Goal: Navigation & Orientation: Understand site structure

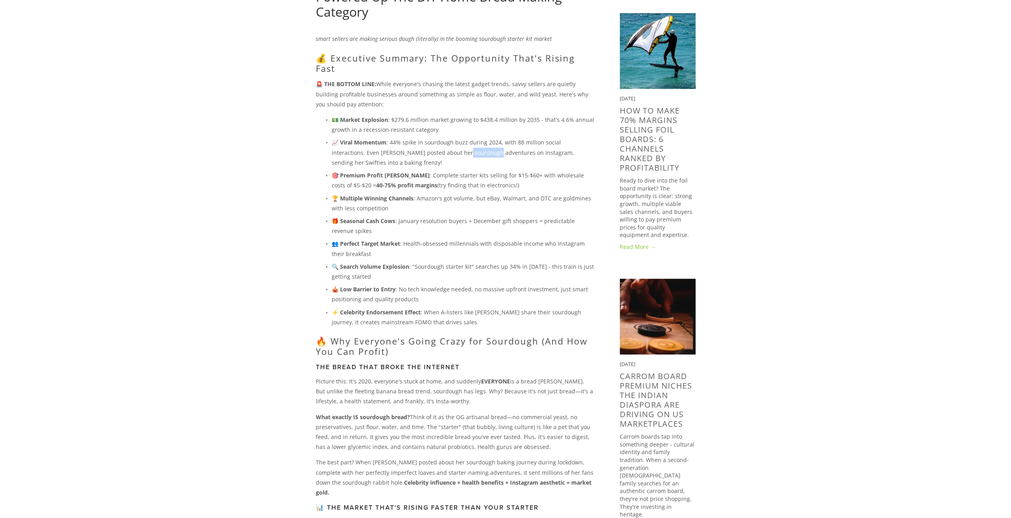
scroll to position [159, 0]
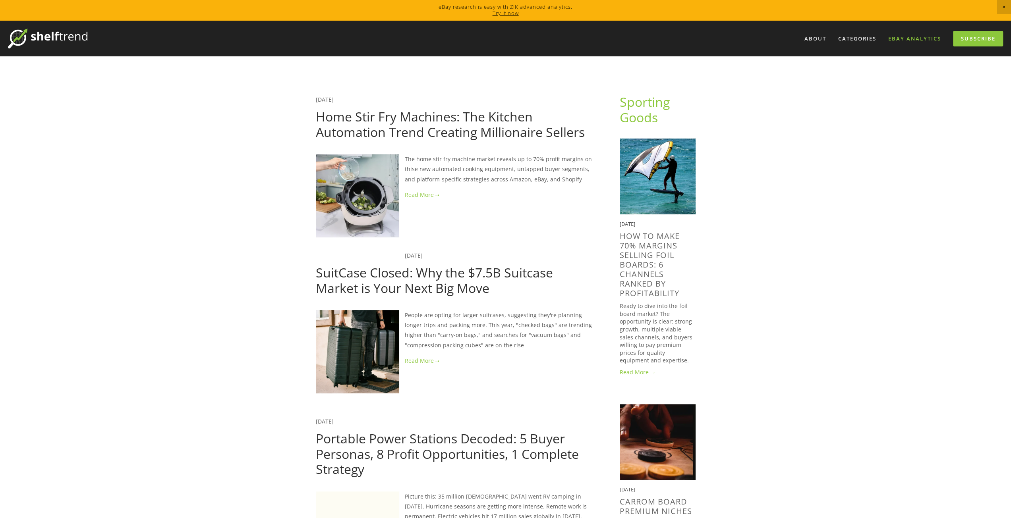
click at [911, 35] on link "eBay Analytics" at bounding box center [914, 38] width 63 height 13
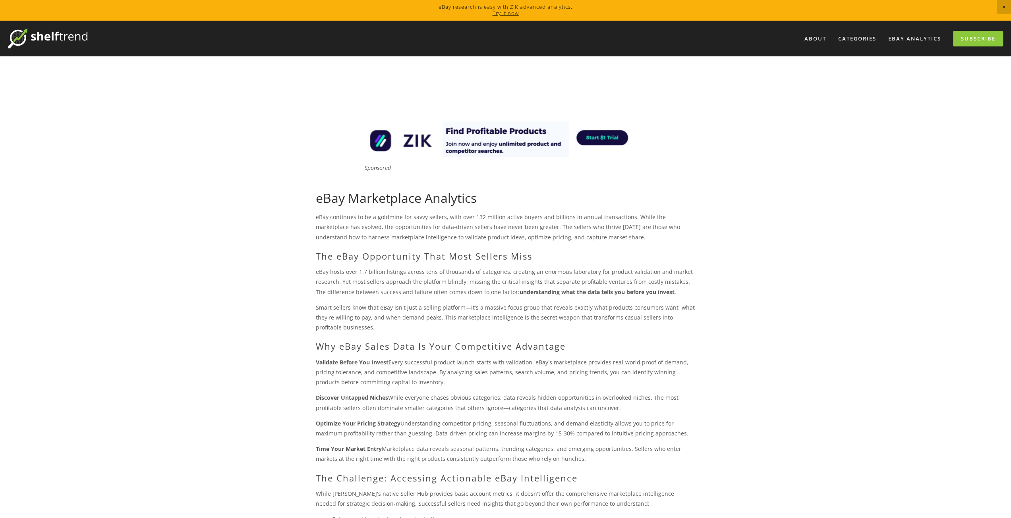
click at [17, 28] on div "About Categories Auto Parts Electronics Fashion Home & Garden" at bounding box center [505, 39] width 995 height 36
click at [815, 34] on link "About" at bounding box center [815, 38] width 32 height 13
